Goal: Task Accomplishment & Management: Complete application form

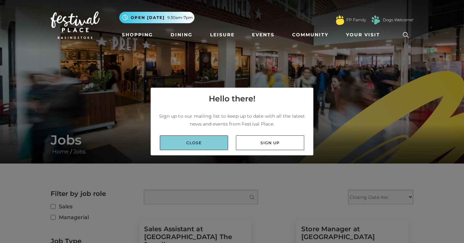
click at [205, 144] on link "Close" at bounding box center [194, 142] width 68 height 15
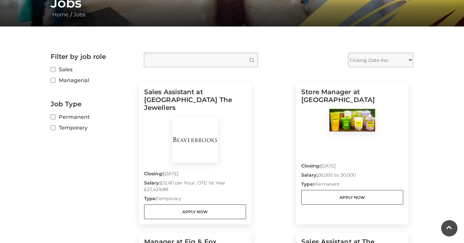
scroll to position [138, 0]
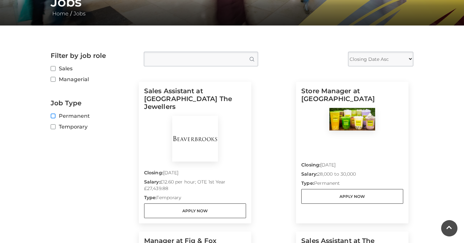
click at [55, 114] on input "Permanent" at bounding box center [53, 116] width 4 height 4
checkbox input "true"
click at [53, 67] on input "Sales" at bounding box center [53, 69] width 4 height 4
checkbox input "true"
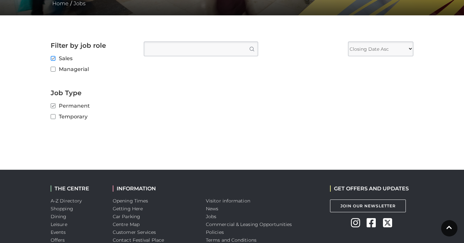
scroll to position [149, 0]
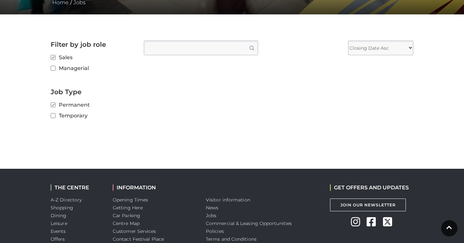
click at [398, 47] on select "Closing Date Asc Closing Date Desc" at bounding box center [380, 48] width 65 height 15
click at [409, 47] on select "Closing Date Asc Closing Date Desc" at bounding box center [380, 48] width 65 height 15
click at [407, 46] on select "Closing Date Asc Closing Date Desc" at bounding box center [380, 48] width 65 height 15
click at [408, 47] on select "Closing Date Asc Closing Date Desc" at bounding box center [380, 48] width 65 height 15
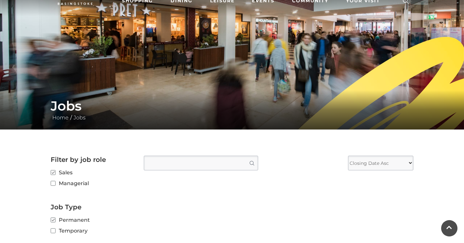
scroll to position [34, 0]
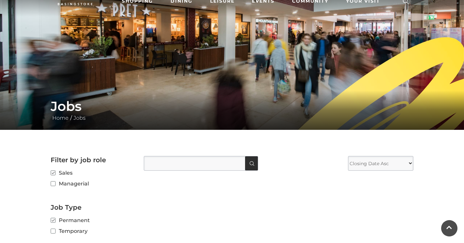
click at [254, 167] on button "Search" at bounding box center [251, 163] width 13 height 14
click at [252, 166] on button "Search" at bounding box center [251, 163] width 13 height 14
click at [256, 188] on div "Filter Results Search Job Search Filter by job role Sales Positions Managerial …" at bounding box center [278, 197] width 279 height 82
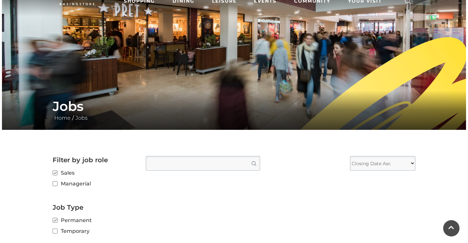
scroll to position [78, 0]
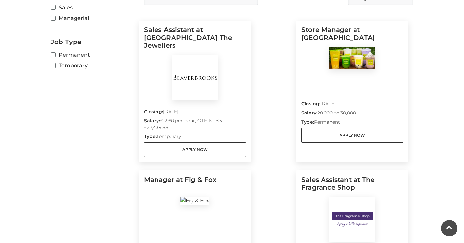
scroll to position [196, 0]
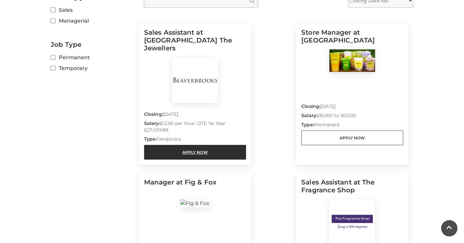
click at [165, 148] on link "Apply Now" at bounding box center [195, 152] width 102 height 15
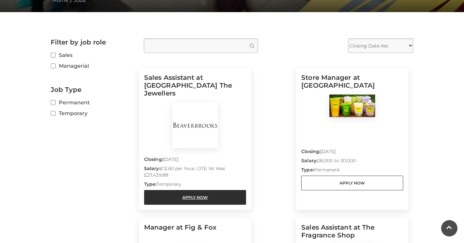
scroll to position [151, 0]
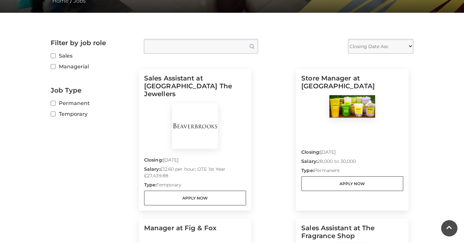
click at [187, 45] on input "Type job position" at bounding box center [201, 46] width 114 height 15
type input "c"
click at [440, 182] on main "Jobs Home / Jobs Filter by job role Sales Managerial Job Type Permanent Tempora…" at bounding box center [232, 159] width 464 height 621
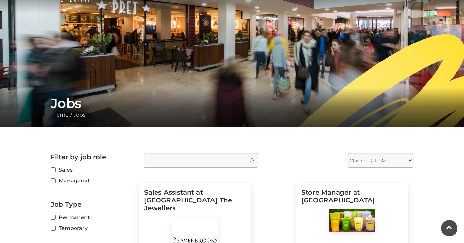
scroll to position [37, 0]
click at [410, 165] on select "Closing Date Asc Closing Date Desc" at bounding box center [380, 160] width 65 height 15
click at [405, 162] on select "Closing Date Asc Closing Date Desc" at bounding box center [380, 160] width 65 height 15
click at [408, 160] on select "Closing Date Asc Closing Date Desc" at bounding box center [380, 160] width 65 height 15
click at [412, 161] on select "Closing Date Asc Closing Date Desc" at bounding box center [380, 160] width 65 height 15
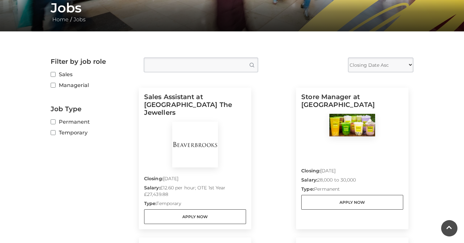
scroll to position [135, 0]
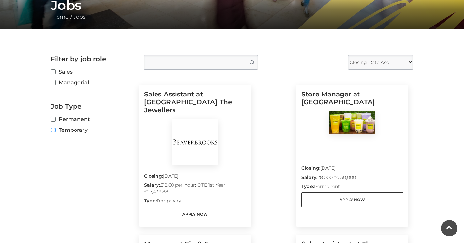
click at [51, 131] on input "Temporary" at bounding box center [53, 130] width 4 height 4
checkbox input "true"
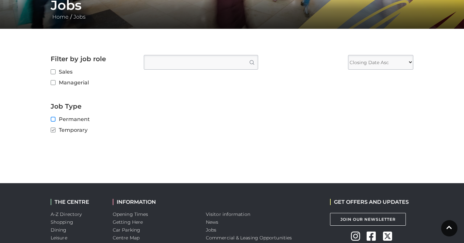
click at [52, 118] on input "Permanent" at bounding box center [53, 119] width 4 height 4
checkbox input "true"
checkbox input "false"
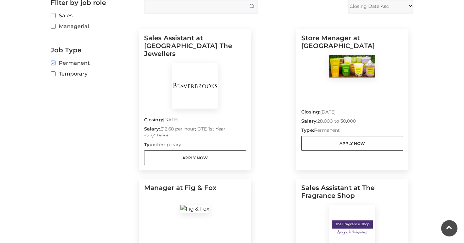
scroll to position [189, 0]
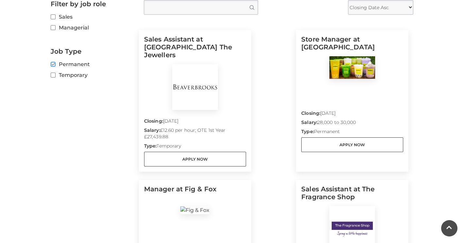
click at [54, 64] on input "Permanent" at bounding box center [53, 64] width 4 height 4
checkbox input "false"
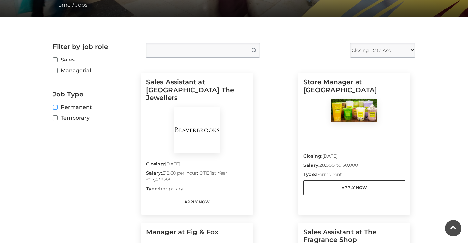
scroll to position [146, 0]
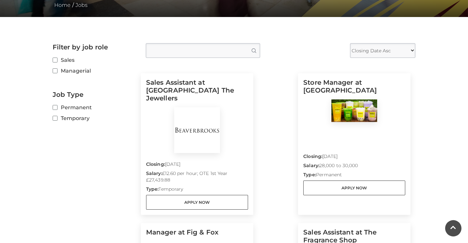
click at [183, 50] on input "Type job position" at bounding box center [203, 50] width 114 height 15
